Goal: Information Seeking & Learning: Learn about a topic

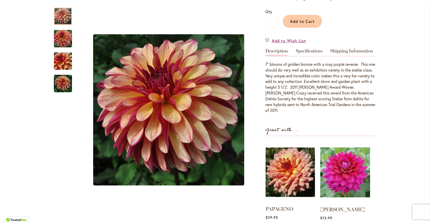
scroll to position [151, 0]
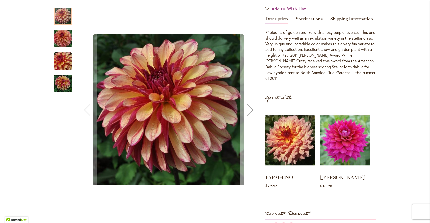
click at [249, 112] on div "Next" at bounding box center [250, 110] width 20 height 20
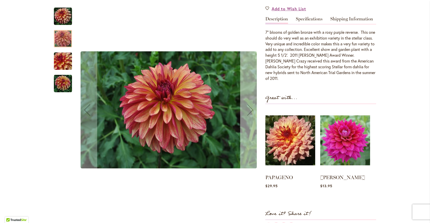
click at [249, 112] on div "Next" at bounding box center [250, 110] width 20 height 20
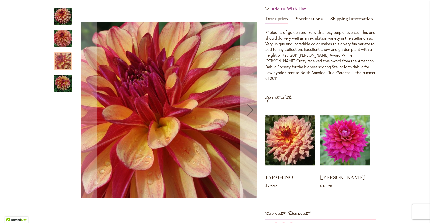
click at [249, 112] on div "Next" at bounding box center [250, 110] width 20 height 20
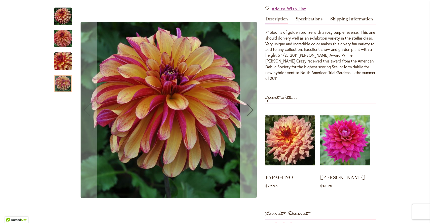
click at [249, 112] on div "Next" at bounding box center [250, 110] width 20 height 20
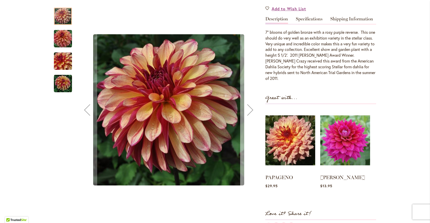
click at [249, 112] on div "Next" at bounding box center [250, 110] width 20 height 20
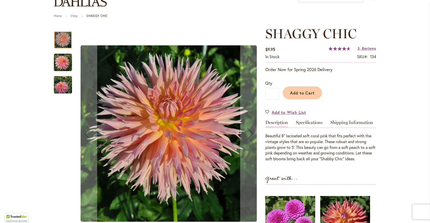
scroll to position [50, 0]
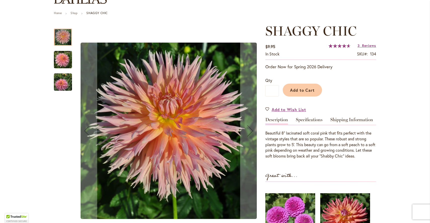
click at [61, 60] on img "SHAGGY CHIC" at bounding box center [63, 60] width 18 height 18
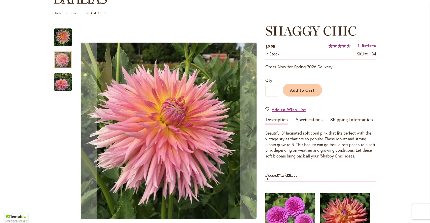
click at [58, 80] on img "SHAGGY CHIC" at bounding box center [63, 82] width 18 height 18
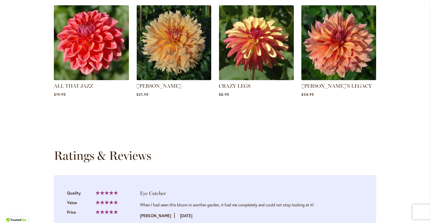
scroll to position [377, 0]
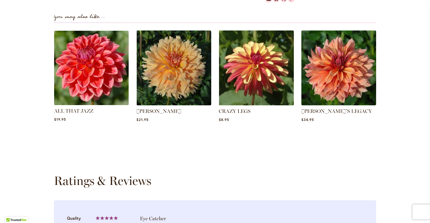
click at [96, 69] on img at bounding box center [91, 68] width 78 height 78
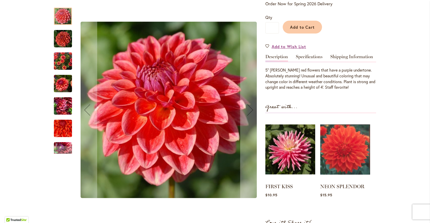
scroll to position [126, 0]
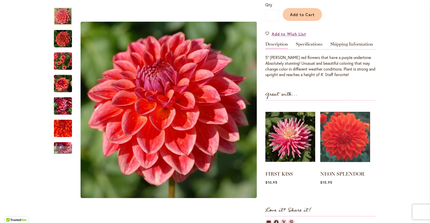
click at [56, 57] on img "ALL THAT JAZZ" at bounding box center [63, 61] width 18 height 24
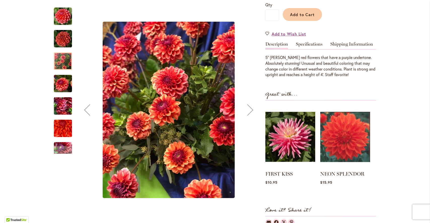
click at [61, 85] on img "ALL THAT JAZZ" at bounding box center [63, 83] width 18 height 24
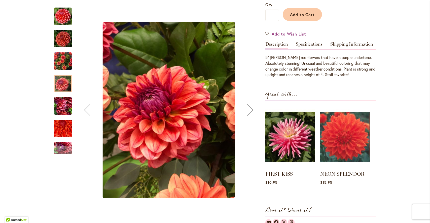
click at [63, 107] on img "ALL THAT JAZZ" at bounding box center [63, 106] width 18 height 24
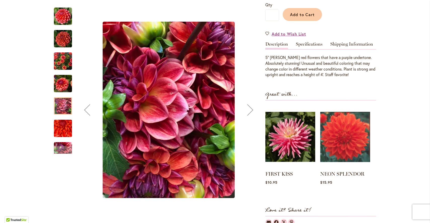
click at [65, 130] on img "ALL THAT JAZZ" at bounding box center [63, 128] width 36 height 32
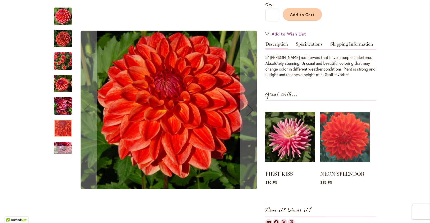
click at [64, 150] on div "Next" at bounding box center [63, 150] width 8 height 8
